Goal: Transaction & Acquisition: Purchase product/service

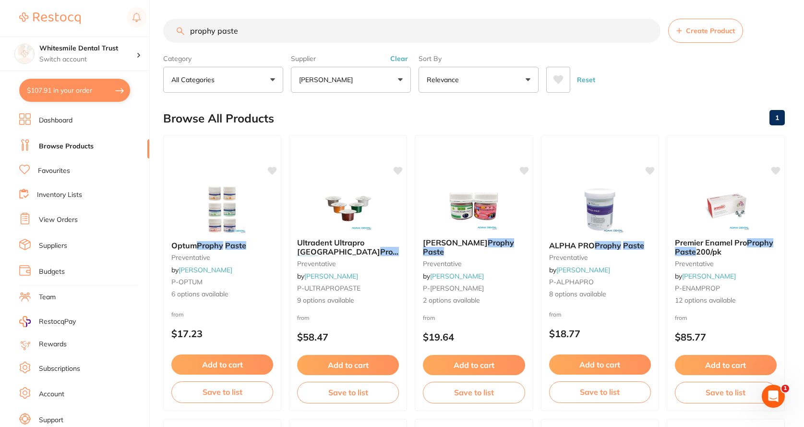
scroll to position [240, 0]
drag, startPoint x: 240, startPoint y: 31, endPoint x: 134, endPoint y: 54, distance: 108.6
click at [134, 54] on div "$107.91 Whitesmile Dental Trust Switch account Whitesmile Dental Trust $107.91 …" at bounding box center [402, 213] width 804 height 427
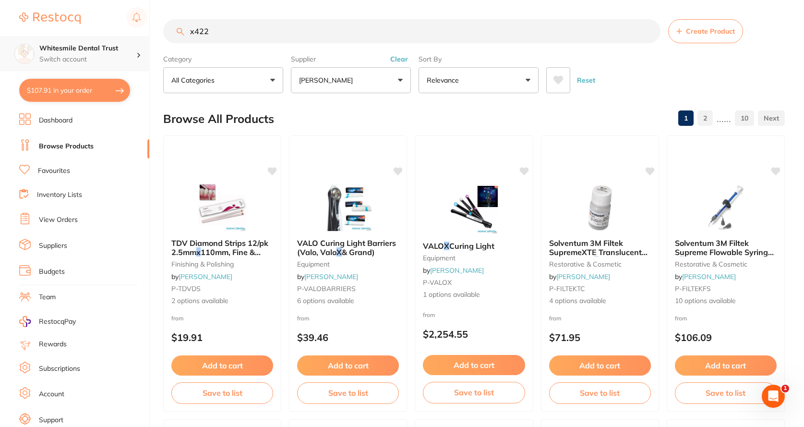
scroll to position [0, 0]
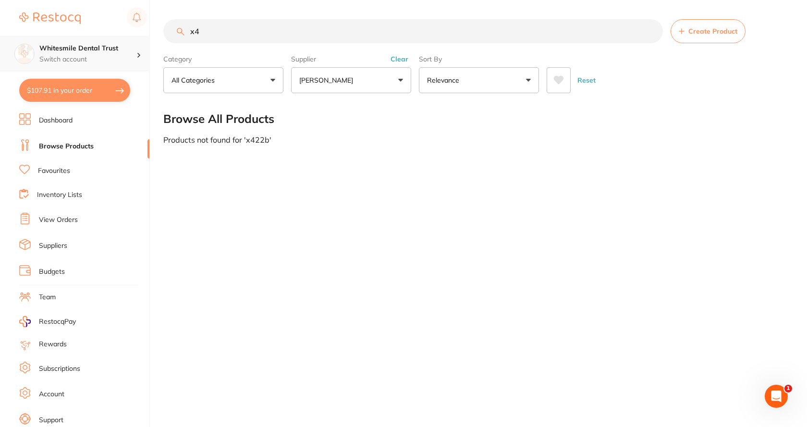
type input "x"
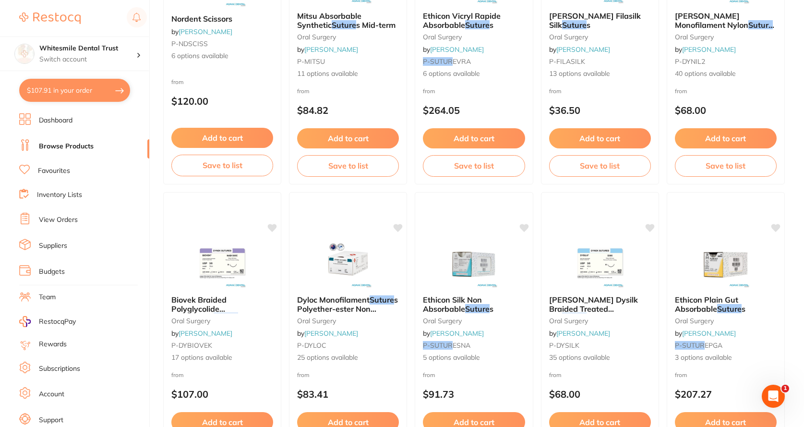
scroll to position [336, 0]
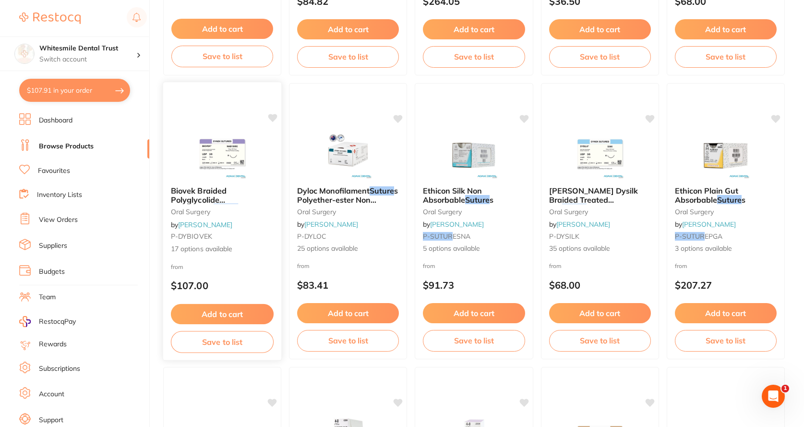
click at [233, 156] on img at bounding box center [222, 154] width 63 height 49
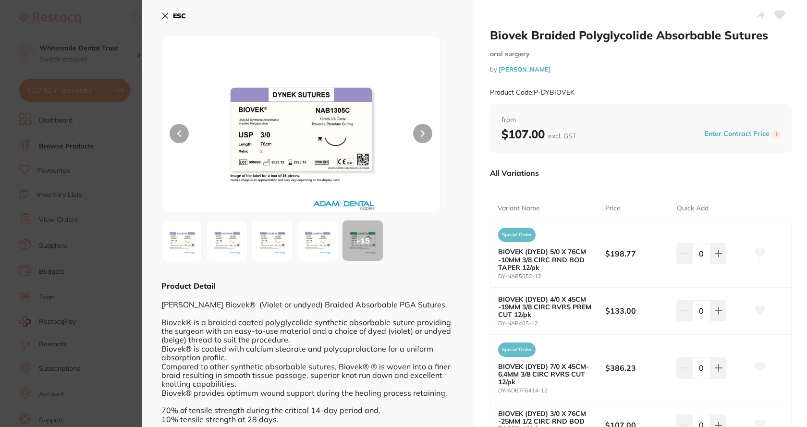
scroll to position [192, 0]
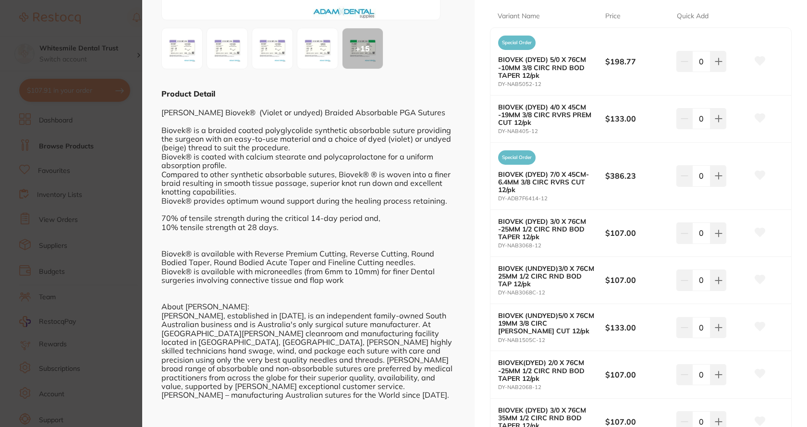
click at [125, 32] on section "Biovek Braided Polyglycolide Absorbable Sutures [MEDICAL_DATA] by [PERSON_NAME]…" at bounding box center [403, 213] width 807 height 427
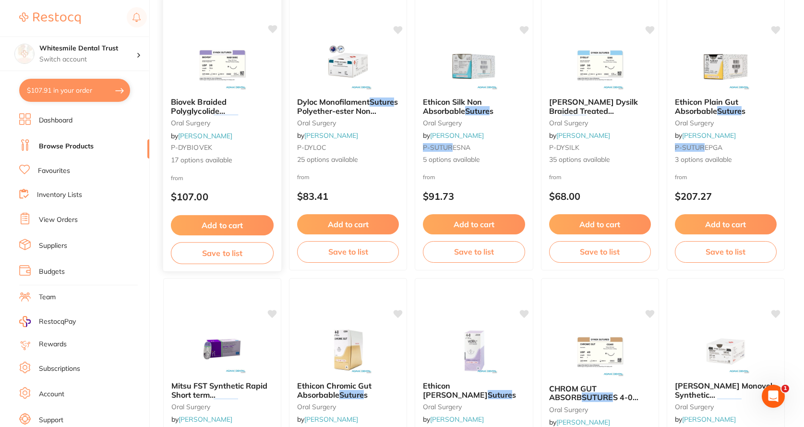
scroll to position [528, 0]
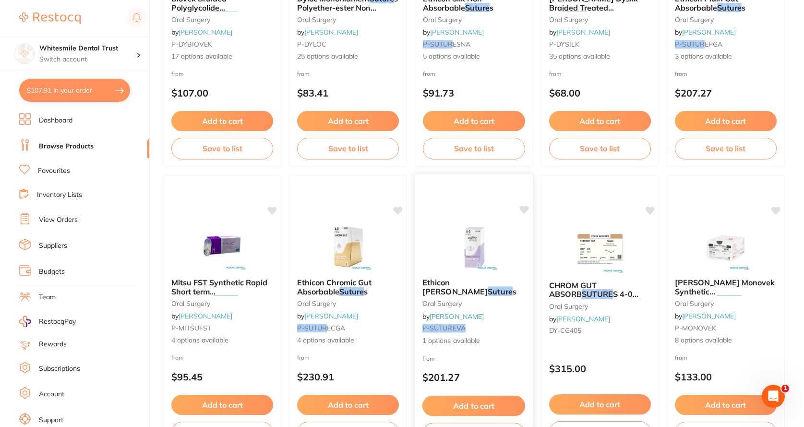
click at [466, 285] on span "Ethicon [PERSON_NAME]" at bounding box center [455, 287] width 65 height 19
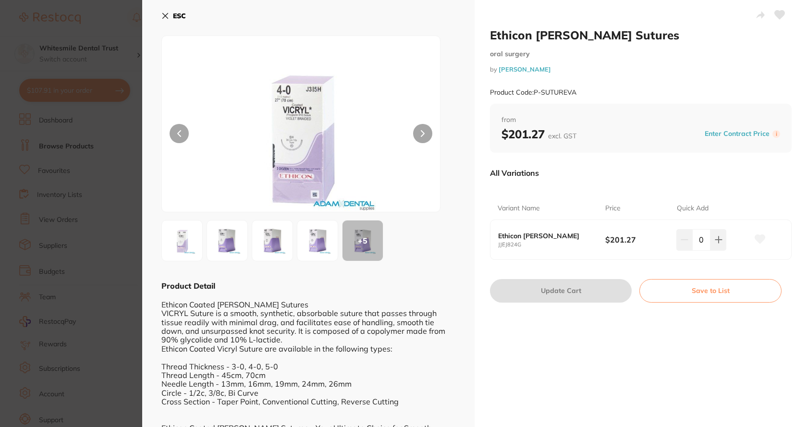
click at [227, 244] on img at bounding box center [227, 240] width 35 height 35
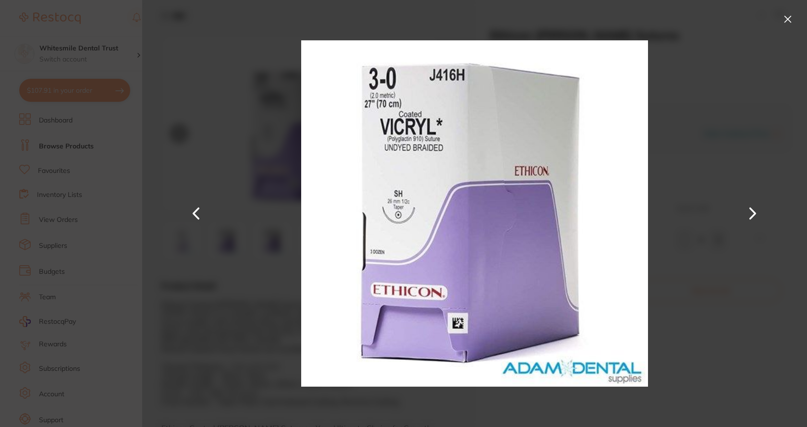
click at [782, 21] on button at bounding box center [787, 19] width 15 height 15
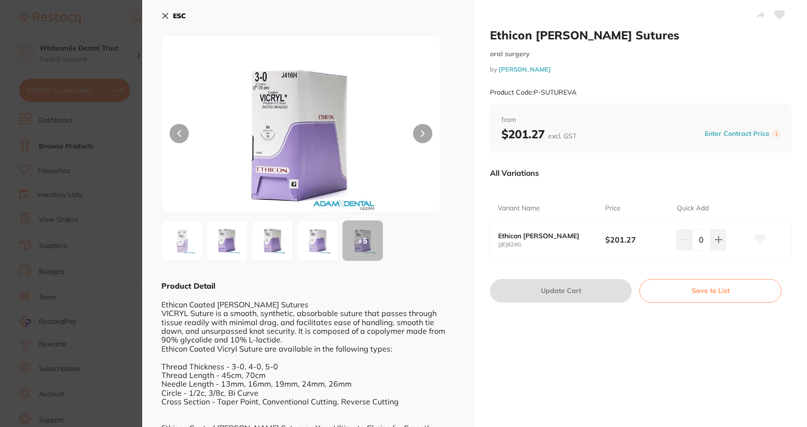
click at [166, 14] on icon at bounding box center [165, 16] width 8 height 8
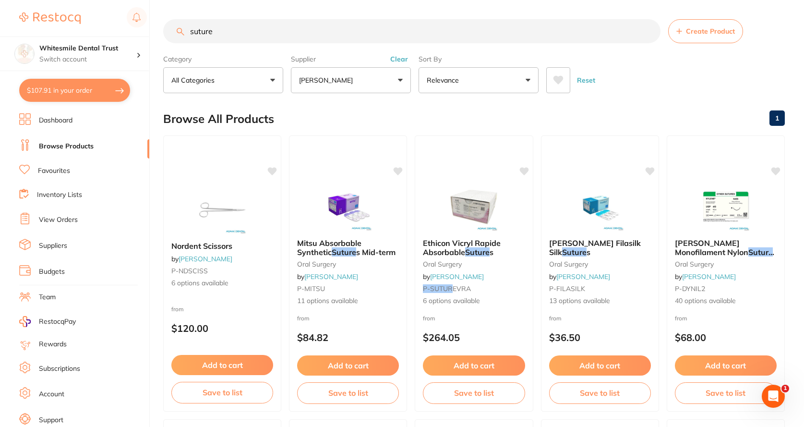
click at [400, 75] on button "[PERSON_NAME]" at bounding box center [351, 80] width 120 height 26
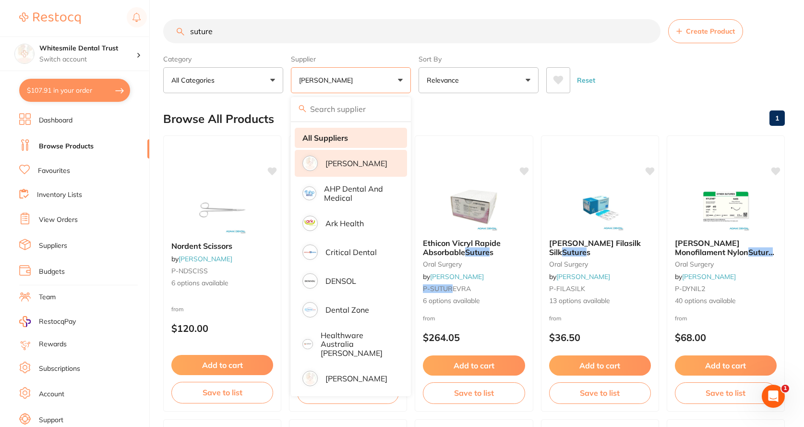
click at [322, 140] on strong "All Suppliers" at bounding box center [326, 138] width 46 height 9
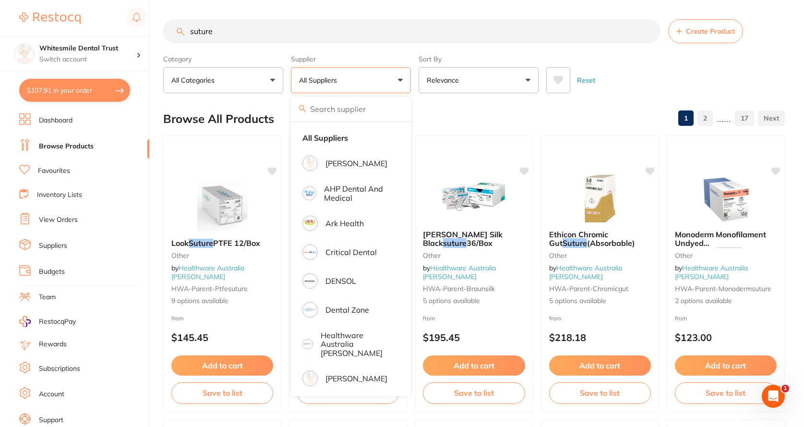
click at [265, 26] on input "suture" at bounding box center [412, 31] width 498 height 24
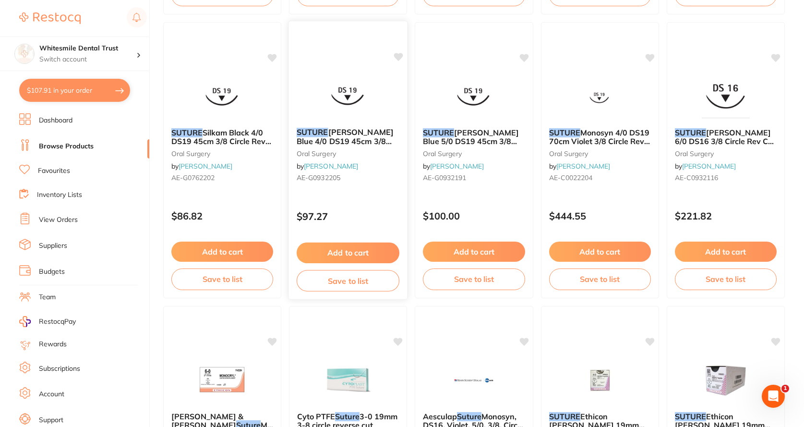
scroll to position [1441, 0]
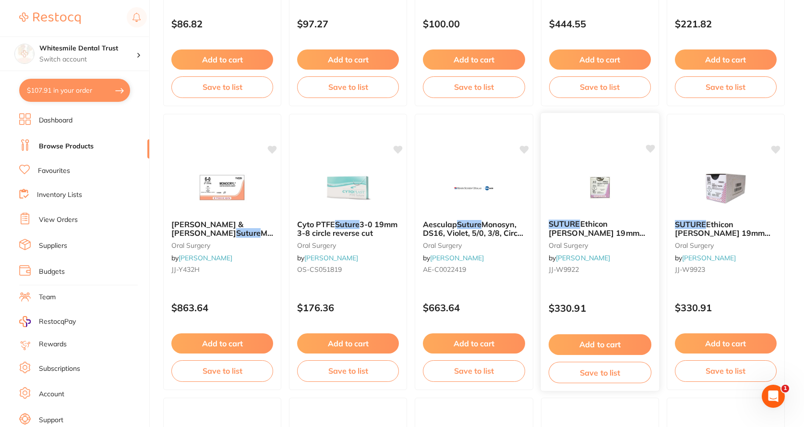
click at [601, 223] on span "Ethicon [PERSON_NAME] 19mm 4/0 3/8 Circle Reverse Cut x12" at bounding box center [597, 237] width 97 height 37
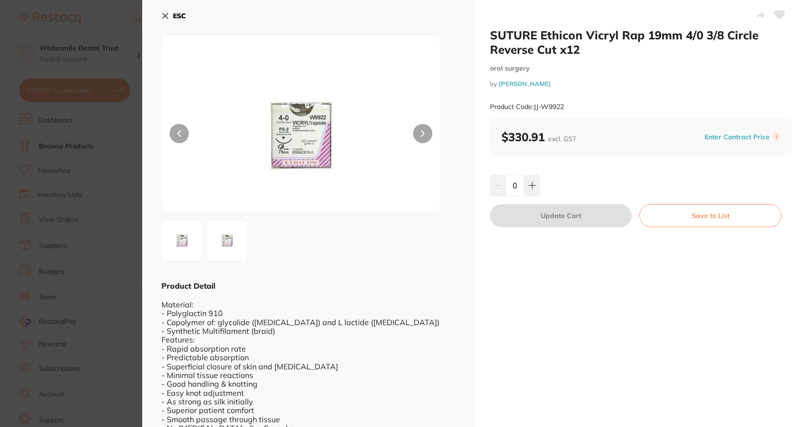
click at [170, 13] on button "ESC" at bounding box center [173, 16] width 24 height 16
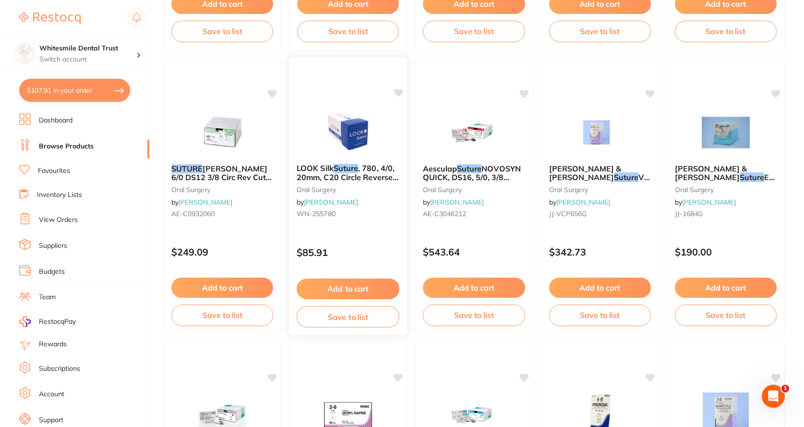
scroll to position [2353, 0]
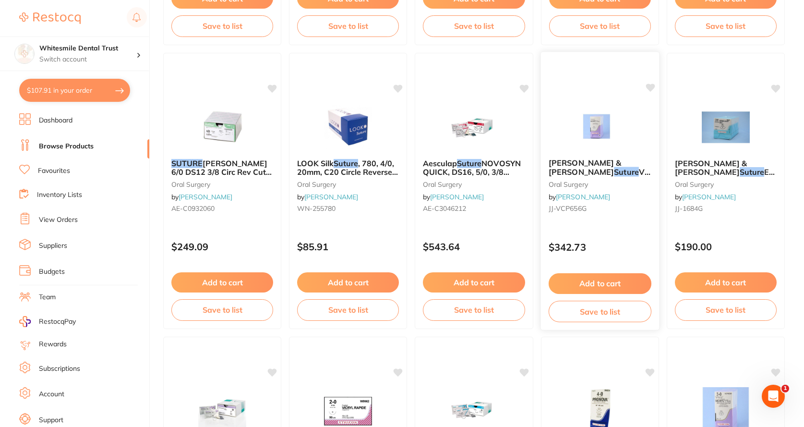
click at [594, 137] on img at bounding box center [600, 126] width 63 height 49
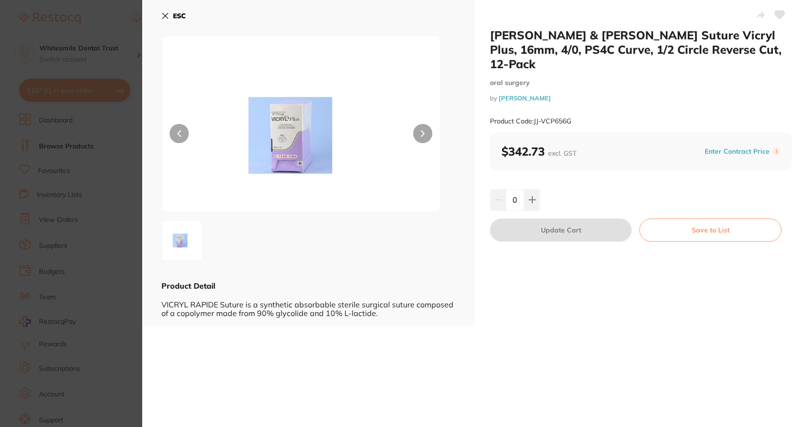
click at [162, 17] on icon at bounding box center [165, 16] width 8 height 8
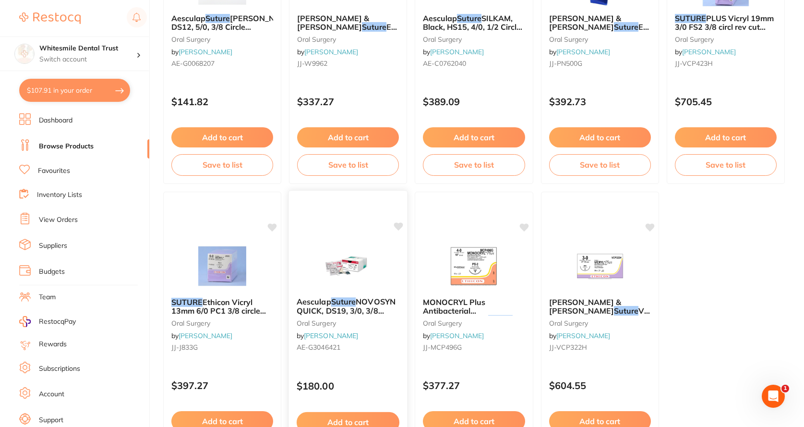
scroll to position [2873, 0]
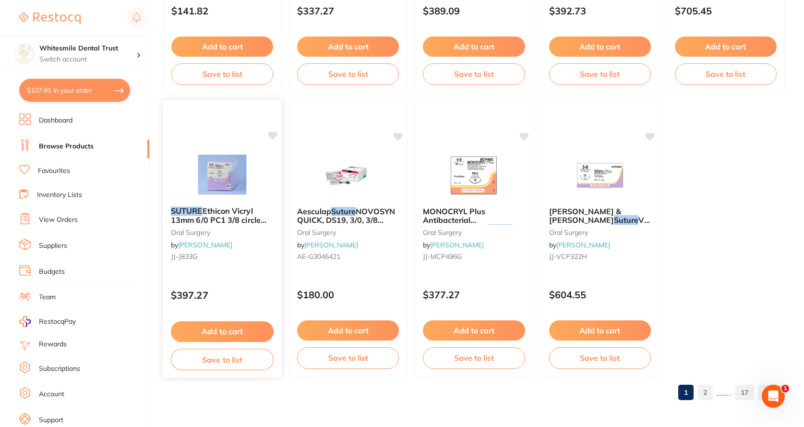
click at [224, 187] on img at bounding box center [222, 174] width 63 height 49
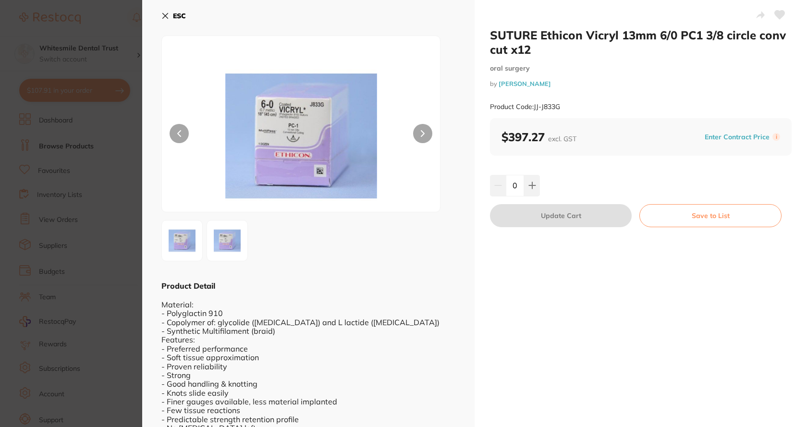
click at [164, 16] on icon at bounding box center [165, 16] width 8 height 8
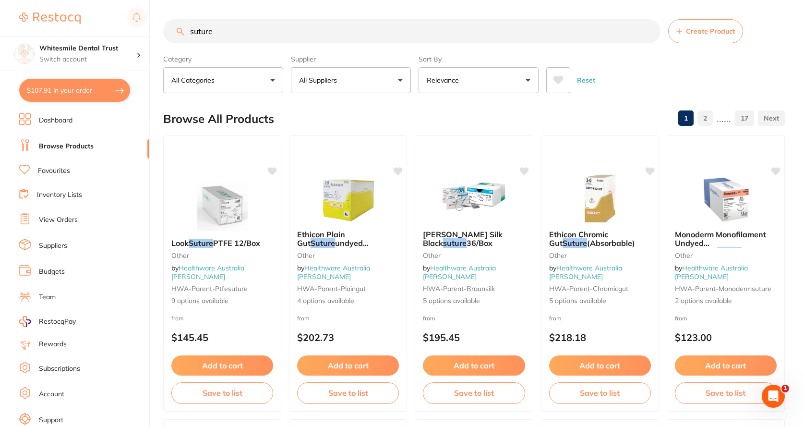
click at [231, 32] on input "suture" at bounding box center [412, 31] width 498 height 24
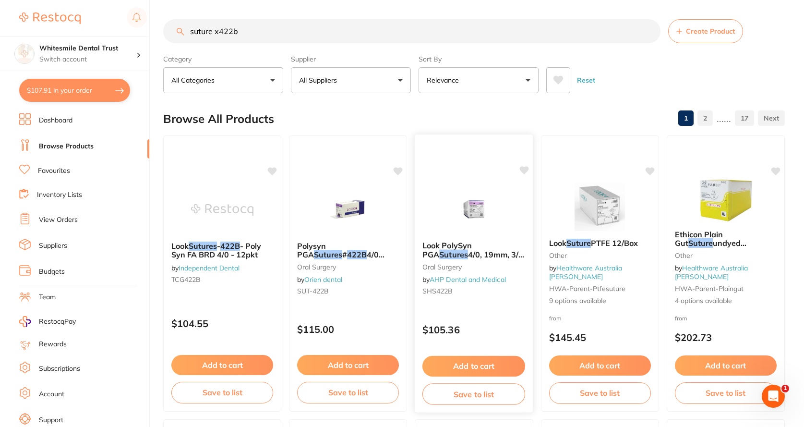
type input "suture x422b"
click at [464, 276] on link "AHP Dental and Medical" at bounding box center [468, 279] width 76 height 9
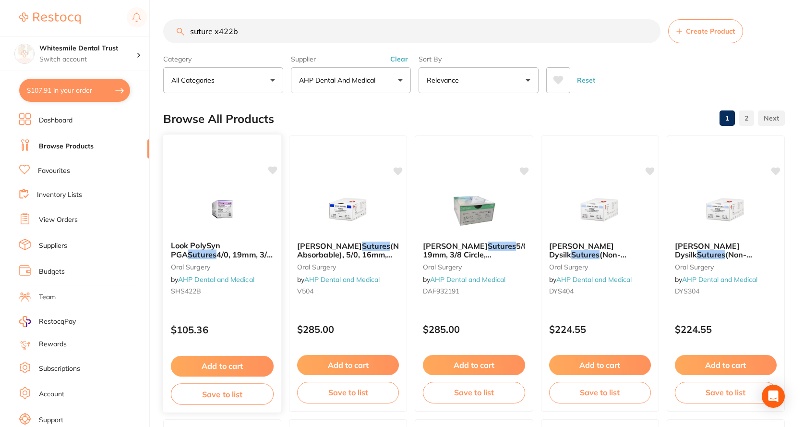
click at [225, 225] on img at bounding box center [222, 209] width 63 height 49
click at [226, 251] on span "4/0, 19mm, 3/8 Circle -" at bounding box center [222, 258] width 102 height 19
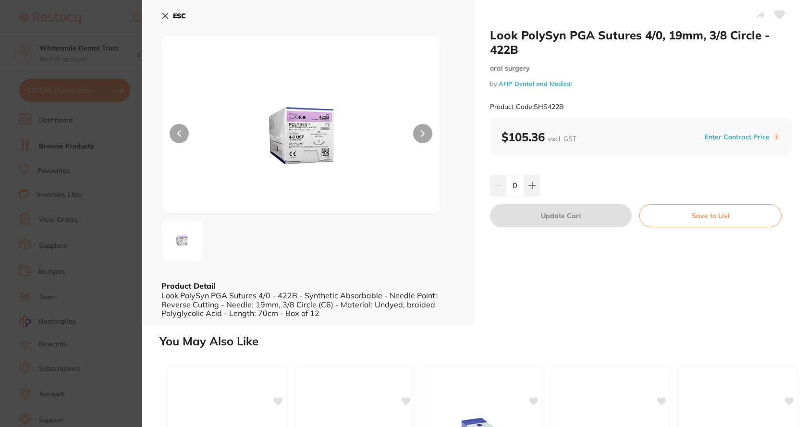
click at [307, 145] on img at bounding box center [301, 136] width 167 height 152
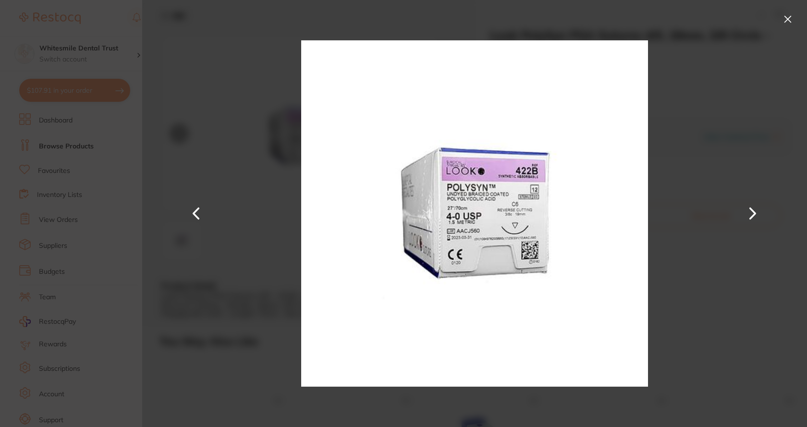
click at [784, 19] on button at bounding box center [787, 19] width 15 height 15
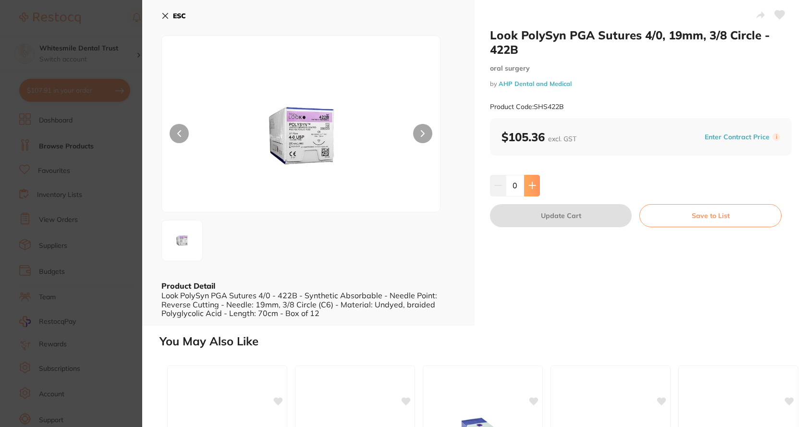
drag, startPoint x: 526, startPoint y: 188, endPoint x: 533, endPoint y: 187, distance: 6.7
click at [526, 187] on button at bounding box center [532, 185] width 16 height 21
type input "1"
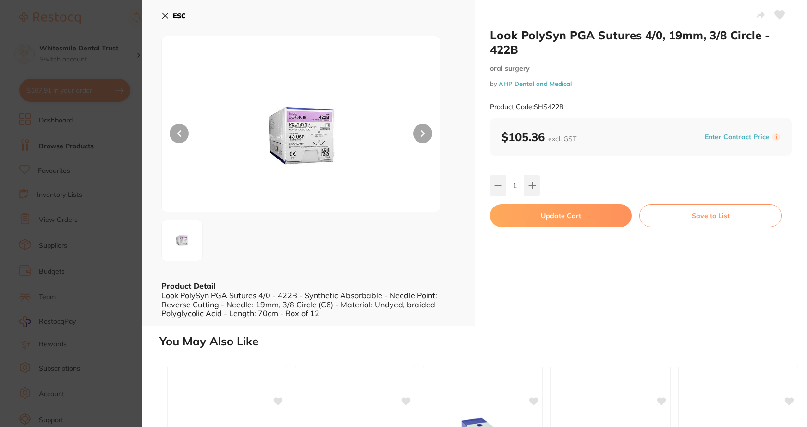
click at [320, 147] on img at bounding box center [301, 136] width 167 height 152
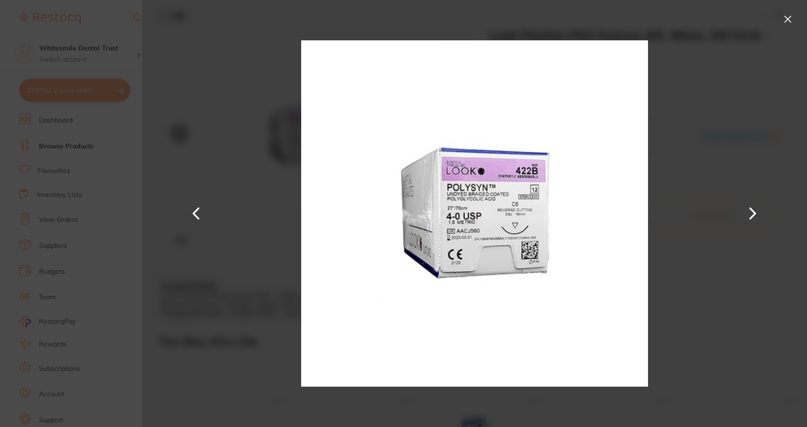
drag, startPoint x: 790, startPoint y: 23, endPoint x: 699, endPoint y: 160, distance: 165.3
click at [790, 23] on button at bounding box center [787, 19] width 15 height 15
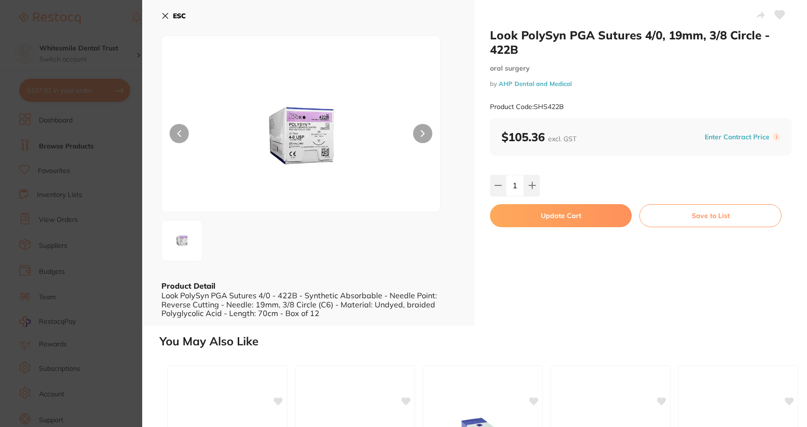
click at [561, 216] on button "Update Cart" at bounding box center [561, 215] width 142 height 23
checkbox input "false"
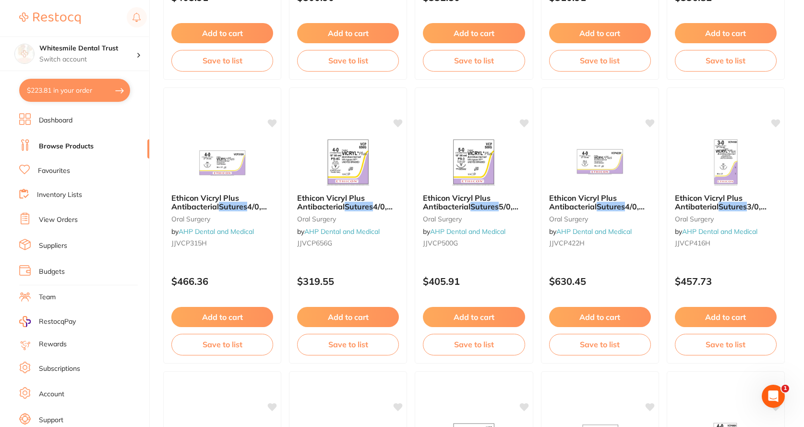
scroll to position [913, 0]
